Goal: Check status: Check status

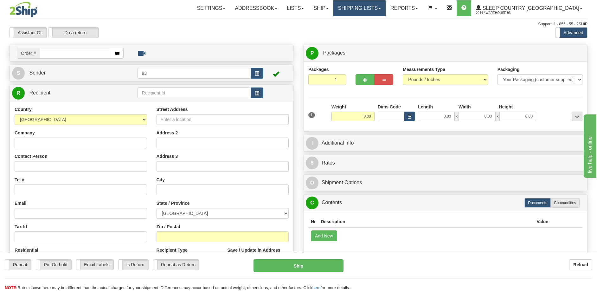
click at [386, 6] on link "Shipping lists" at bounding box center [359, 8] width 52 height 16
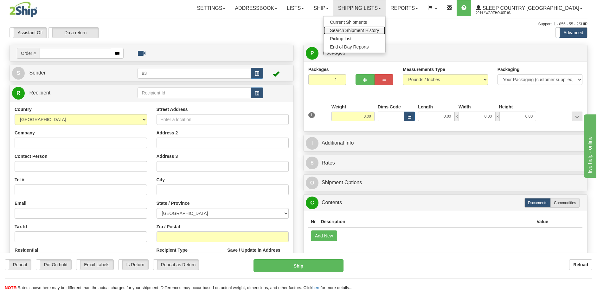
click at [379, 29] on span "Search Shipment History" at bounding box center [354, 30] width 49 height 5
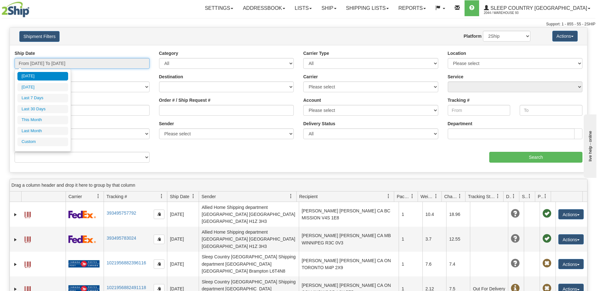
click at [63, 62] on input "From 09/22/2025 To 09/23/2025" at bounding box center [82, 63] width 135 height 11
click at [47, 107] on li "Last 30 Days" at bounding box center [42, 109] width 51 height 9
type input "From 08/25/2025 To 09/23/2025"
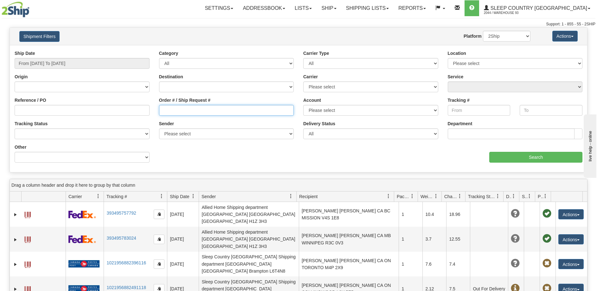
click at [177, 112] on input "Order # / Ship Request #" at bounding box center [226, 110] width 135 height 11
paste input "9000H885763"
type input "9000H885763"
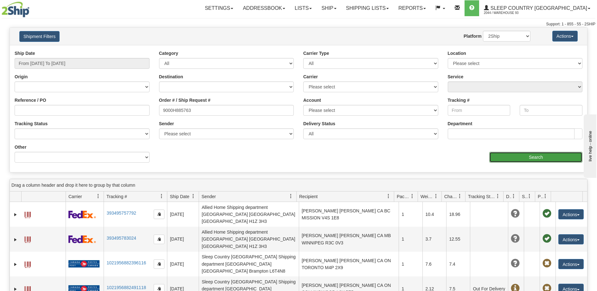
click at [542, 154] on input "Search" at bounding box center [535, 157] width 93 height 11
